Goal: Task Accomplishment & Management: Use online tool/utility

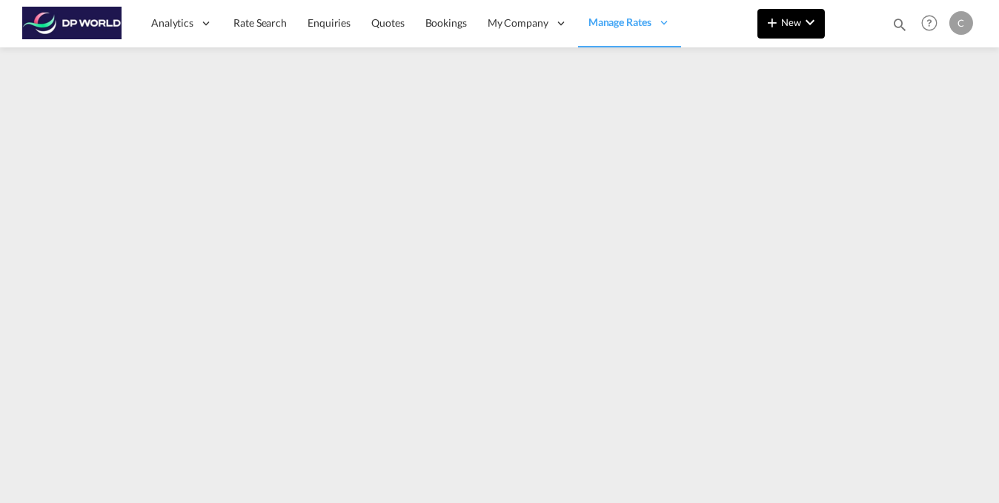
click at [809, 30] on md-icon "icon-chevron-down" at bounding box center [810, 22] width 18 height 18
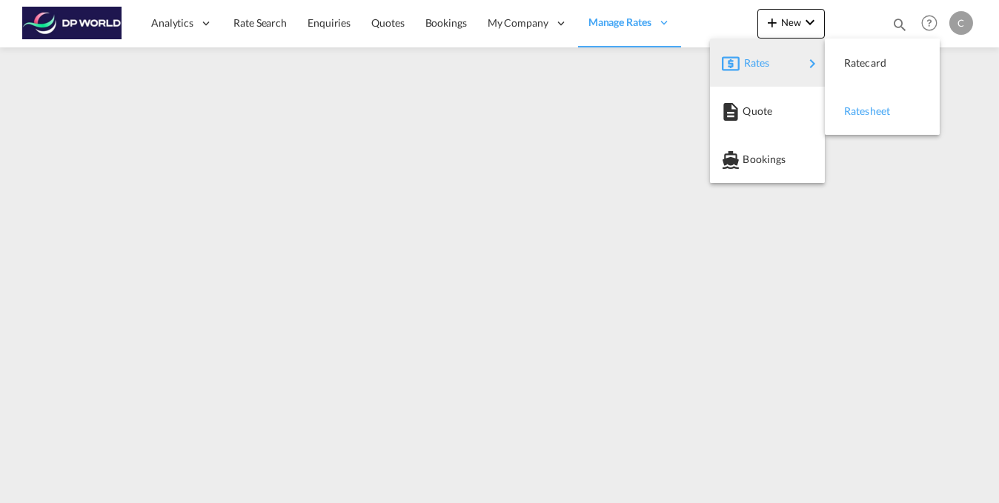
click at [892, 117] on div "Ratesheet" at bounding box center [871, 111] width 55 height 37
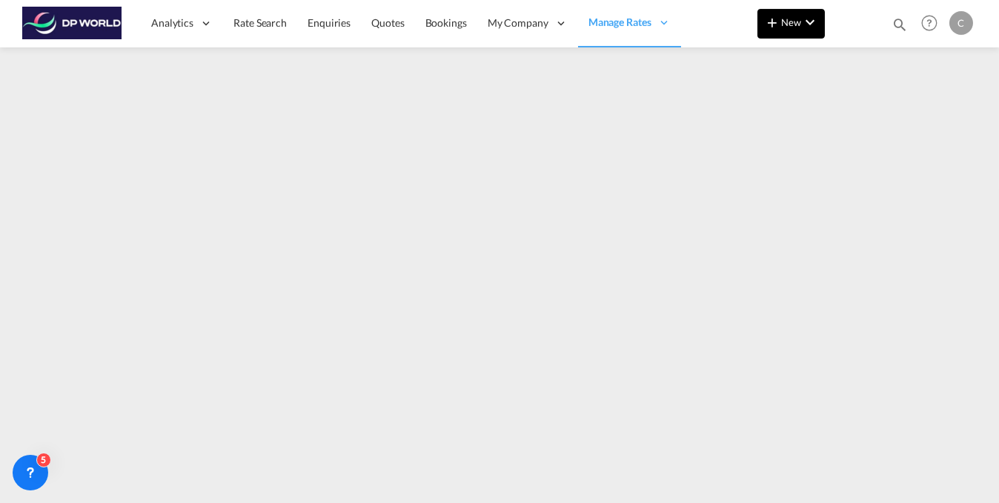
click at [815, 24] on md-icon "icon-chevron-down" at bounding box center [810, 22] width 18 height 18
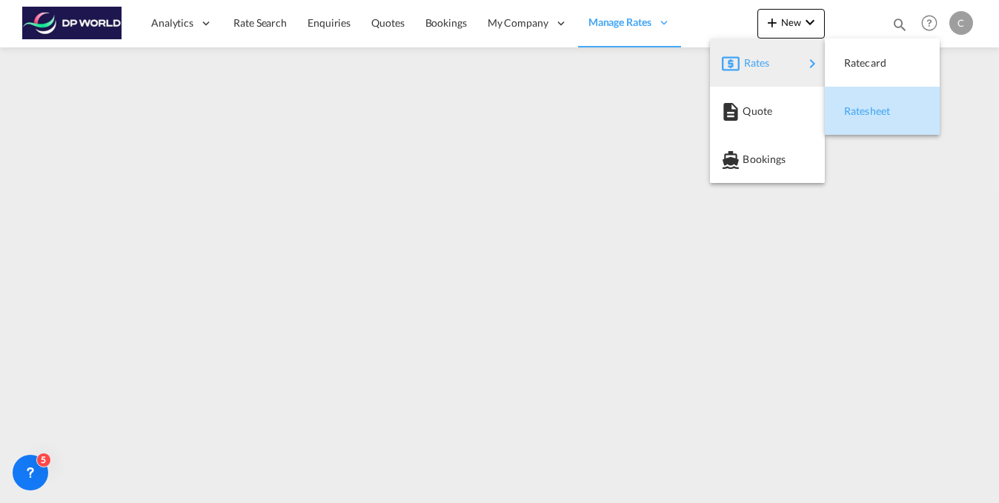
click at [861, 109] on span "Ratesheet" at bounding box center [852, 111] width 16 height 30
